Goal: Transaction & Acquisition: Purchase product/service

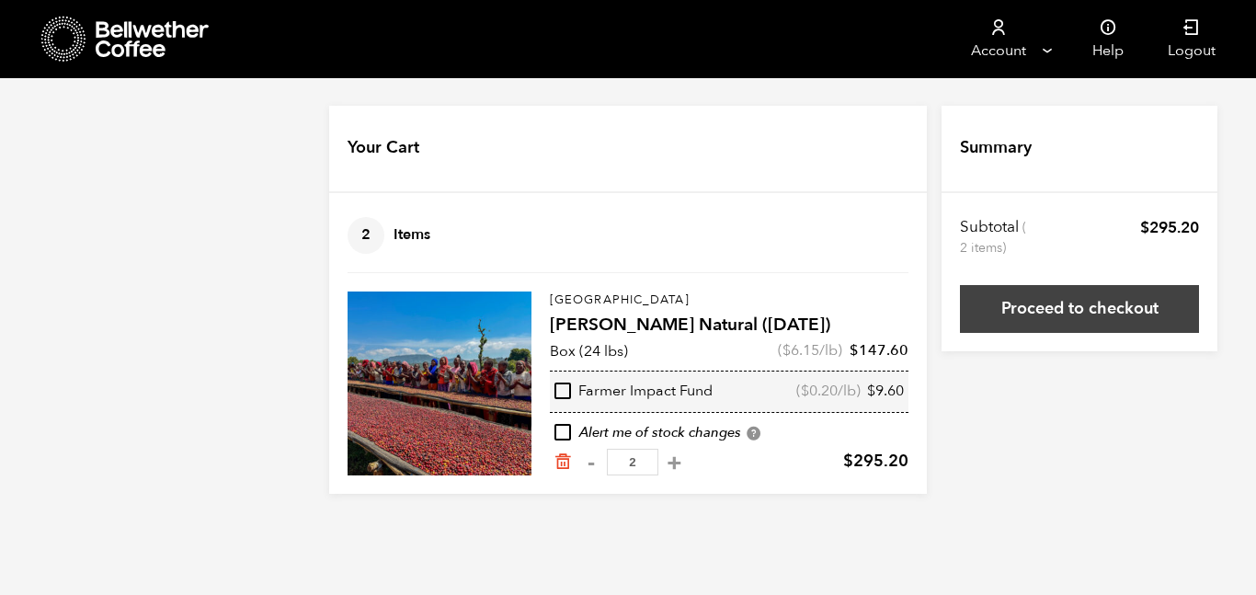
click at [1022, 306] on link "Proceed to checkout" at bounding box center [1079, 309] width 239 height 48
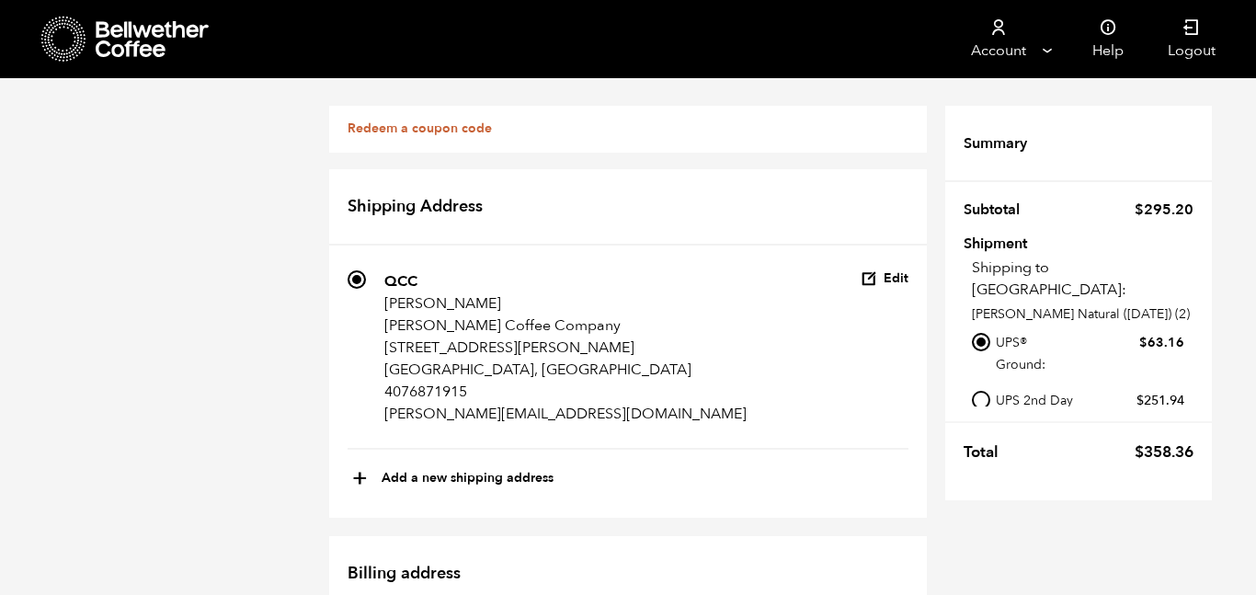
click at [120, 41] on icon at bounding box center [153, 39] width 115 height 37
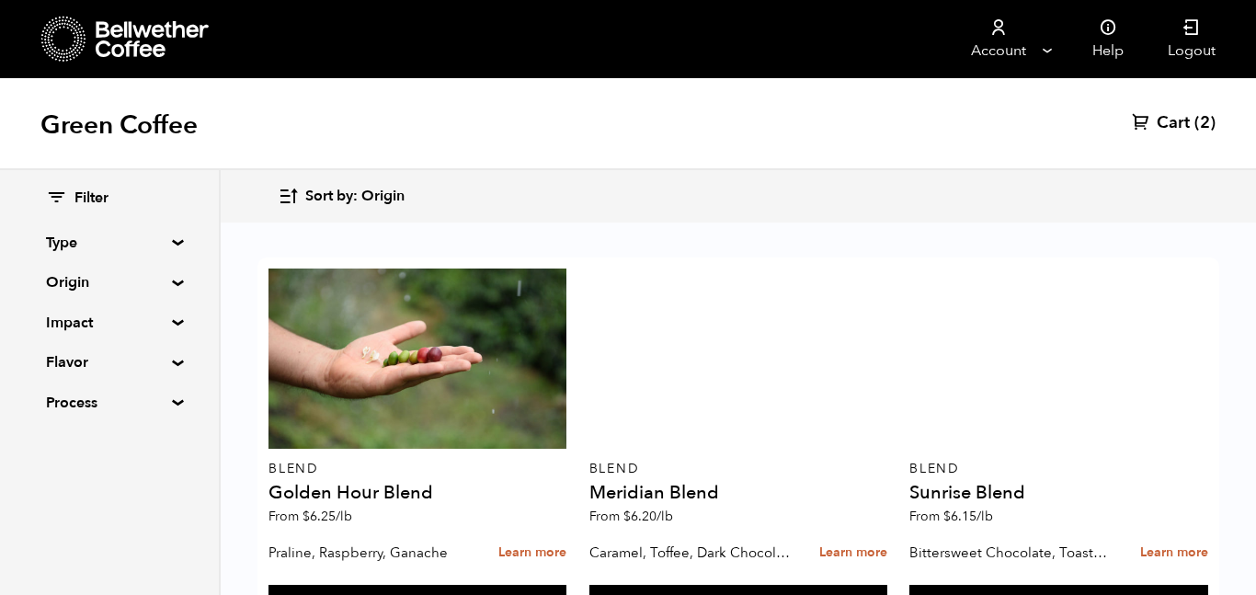
scroll to position [1656, 0]
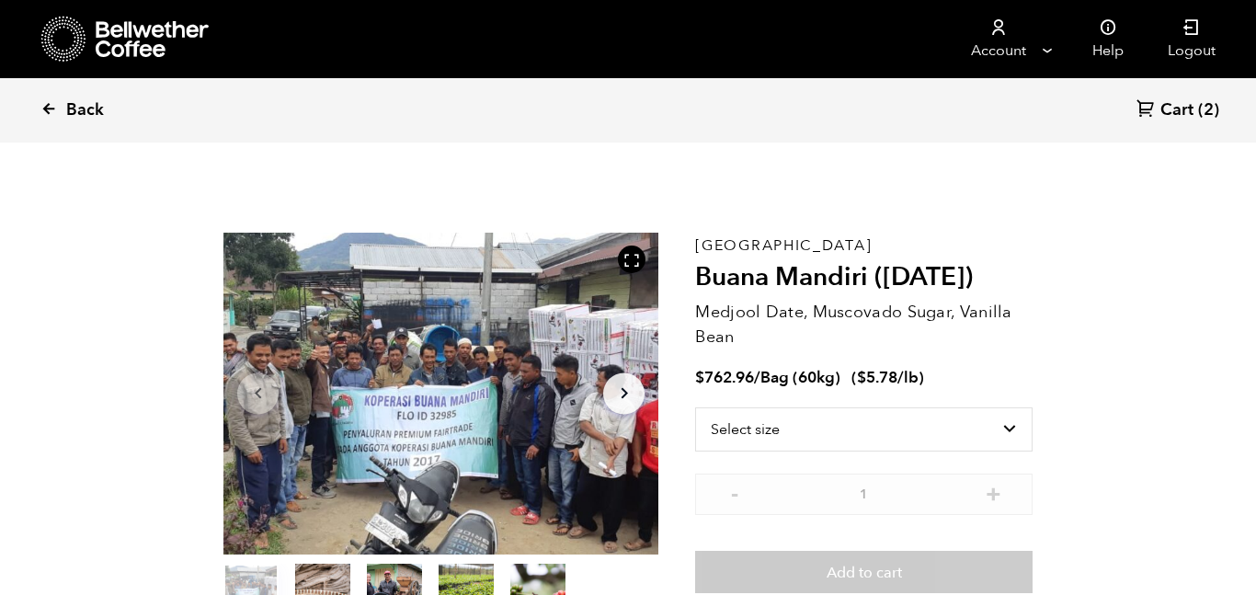
click at [48, 108] on icon at bounding box center [48, 108] width 17 height 17
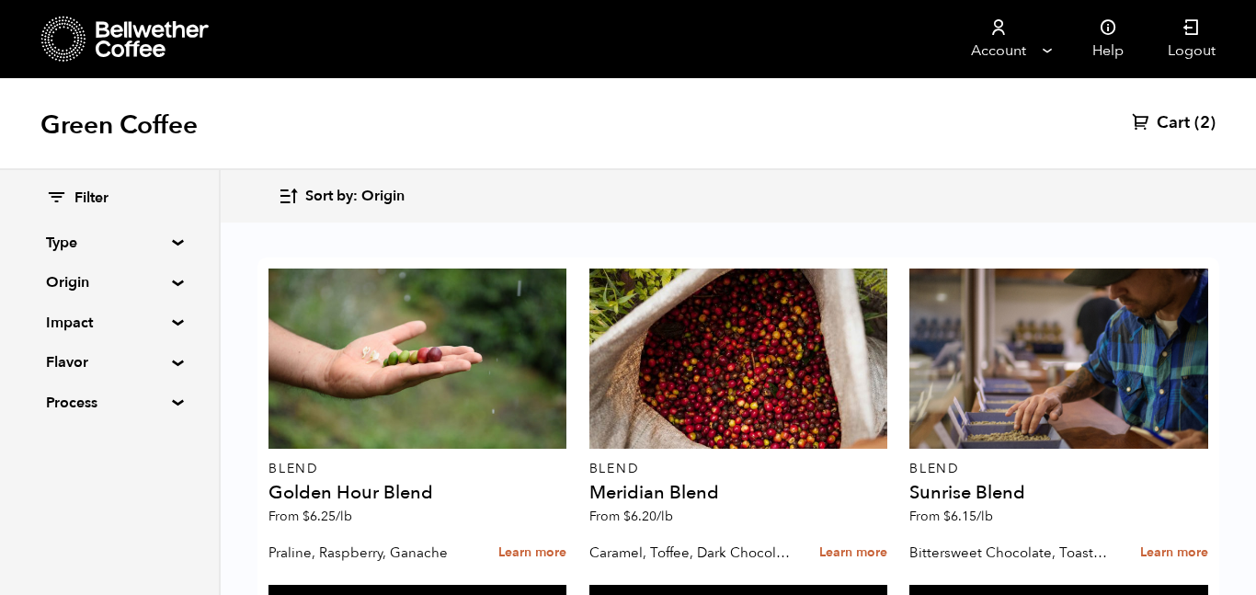
scroll to position [1185, 0]
click at [1184, 118] on span "Cart" at bounding box center [1173, 123] width 33 height 22
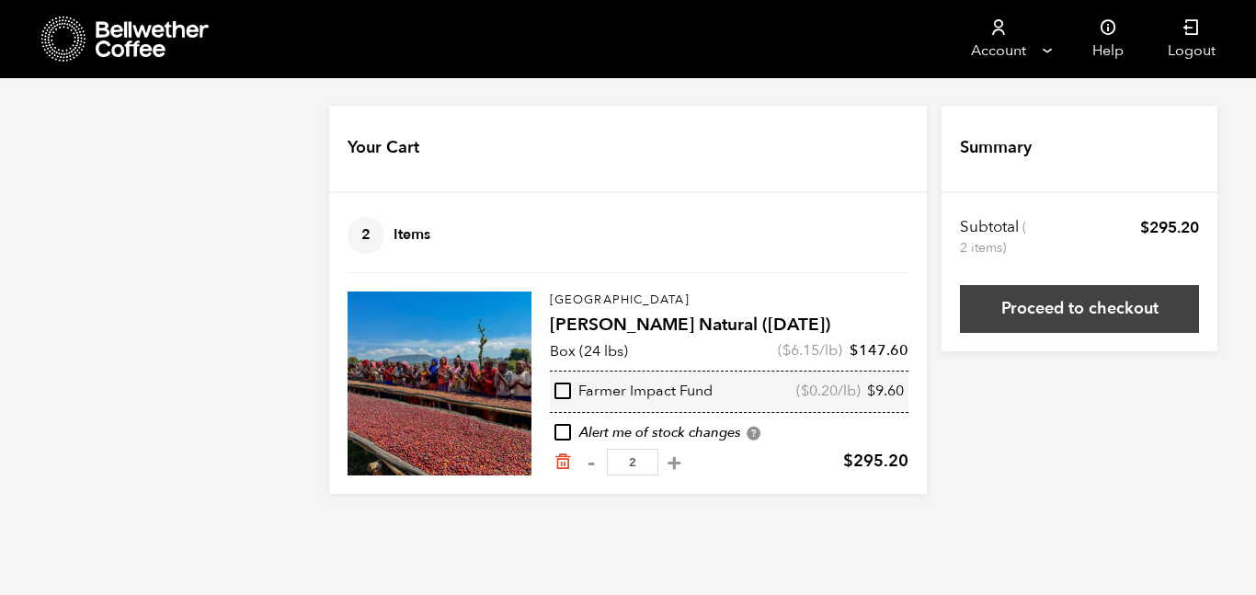
click at [1092, 304] on link "Proceed to checkout" at bounding box center [1079, 309] width 239 height 48
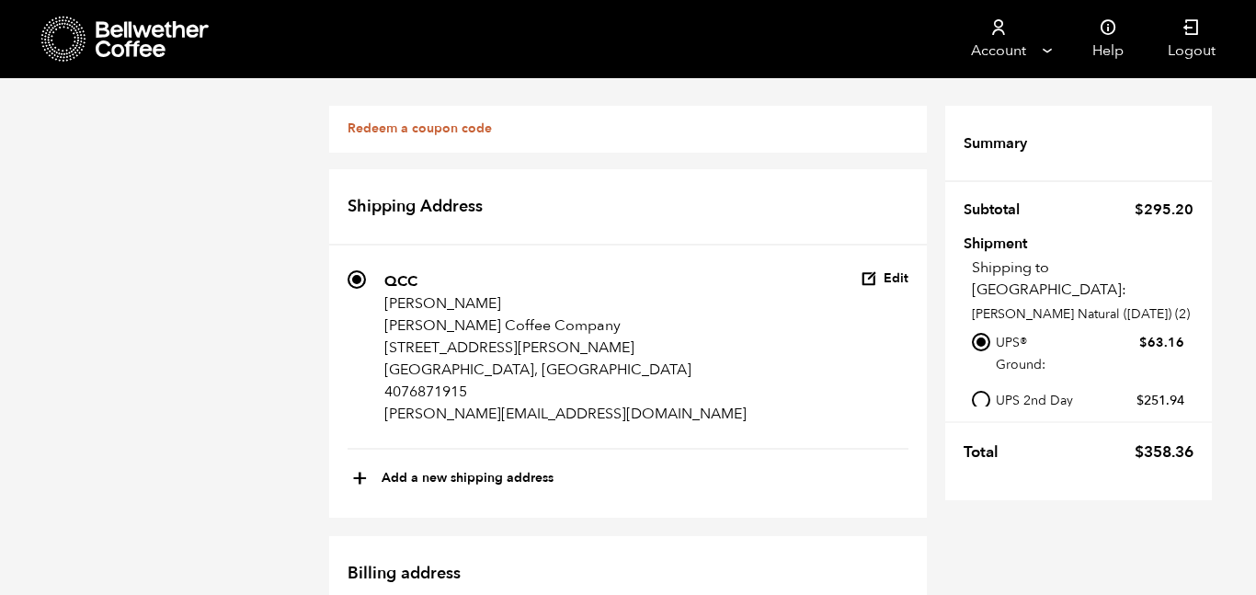
scroll to position [509, 0]
radio input "true"
